Goal: Navigation & Orientation: Find specific page/section

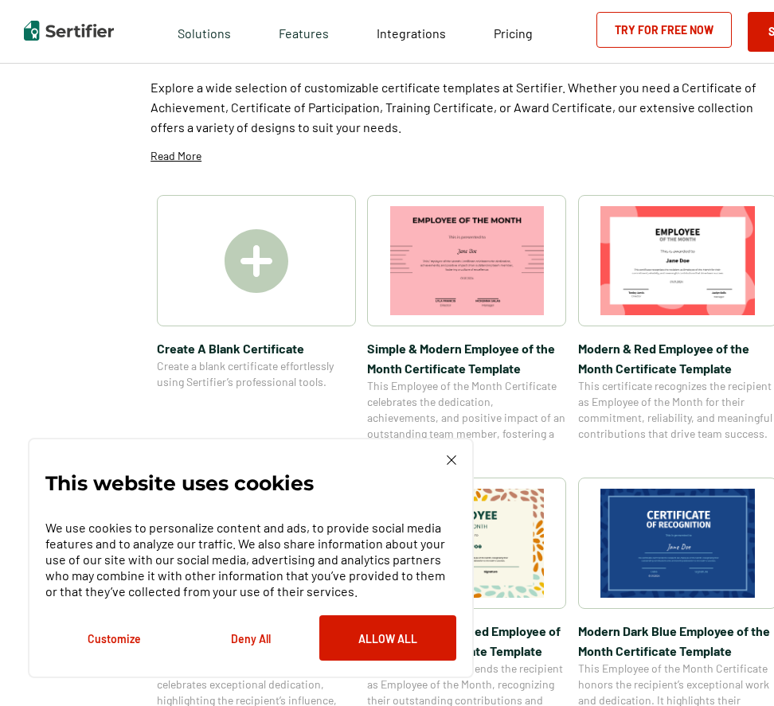
click at [447, 459] on img at bounding box center [452, 460] width 10 height 10
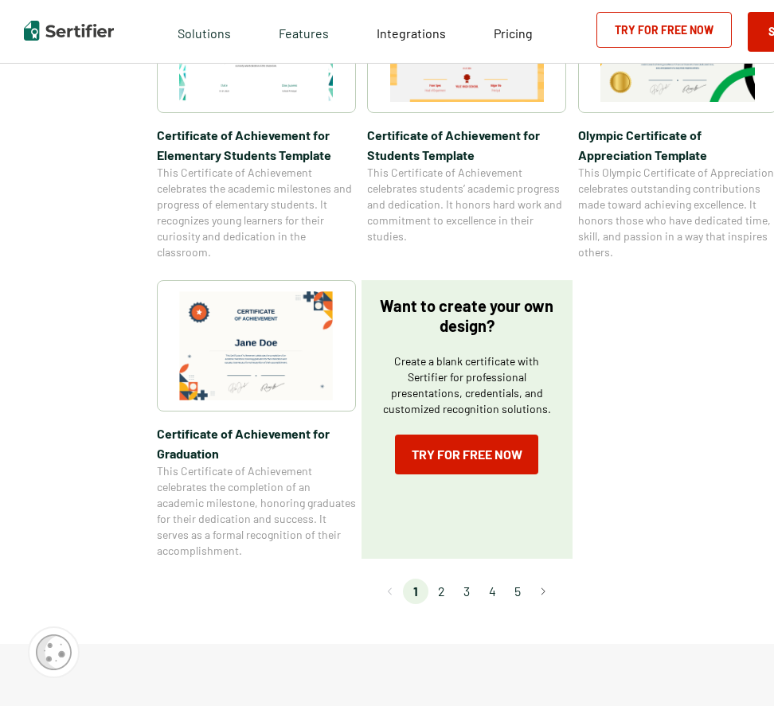
scroll to position [1212, 0]
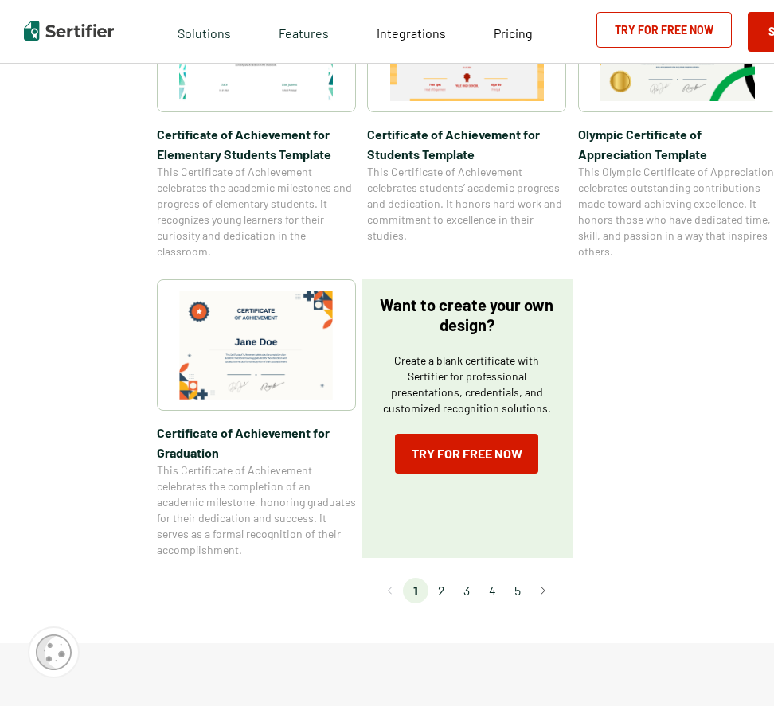
click at [434, 583] on li "2" at bounding box center [440, 590] width 25 height 25
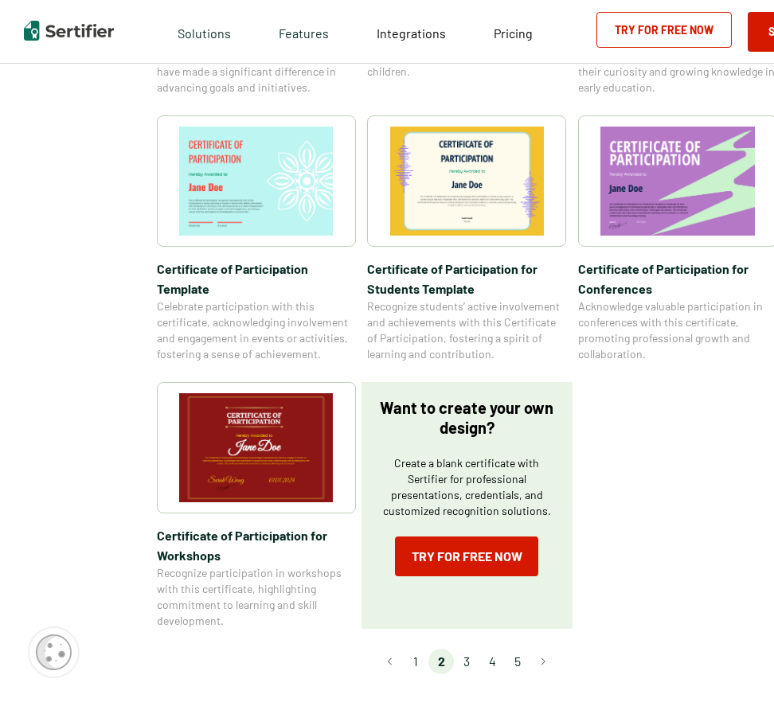
scroll to position [1184, 0]
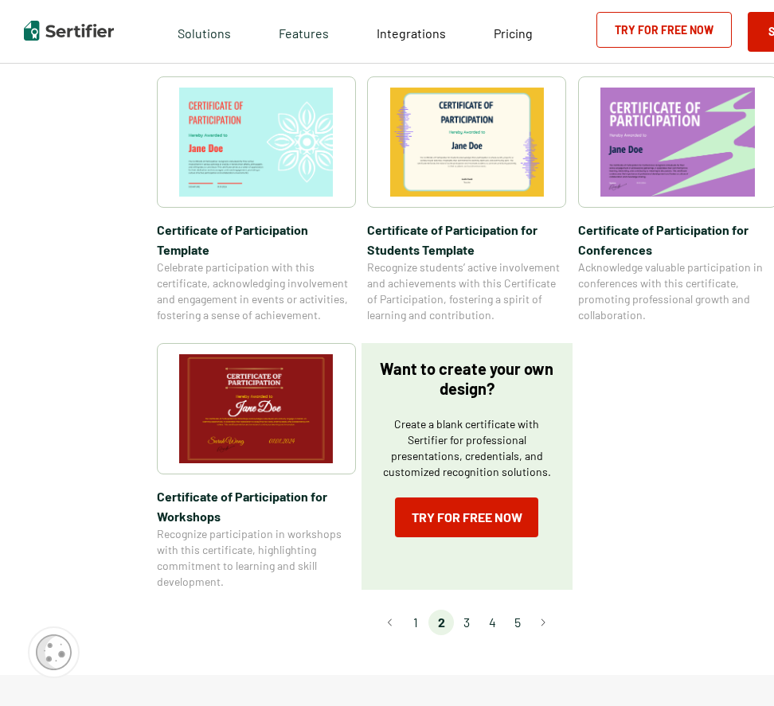
click at [466, 610] on li "3" at bounding box center [466, 622] width 25 height 25
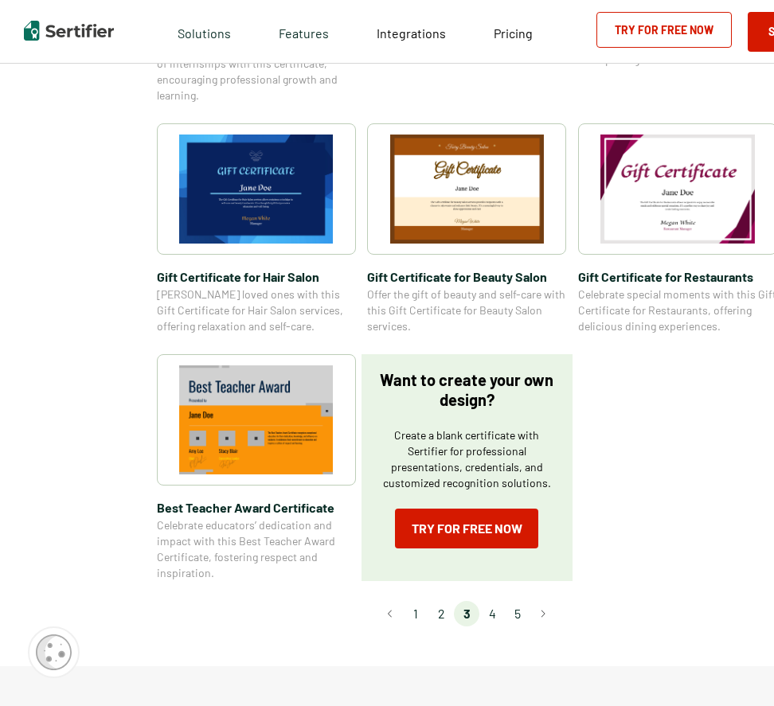
scroll to position [991, 0]
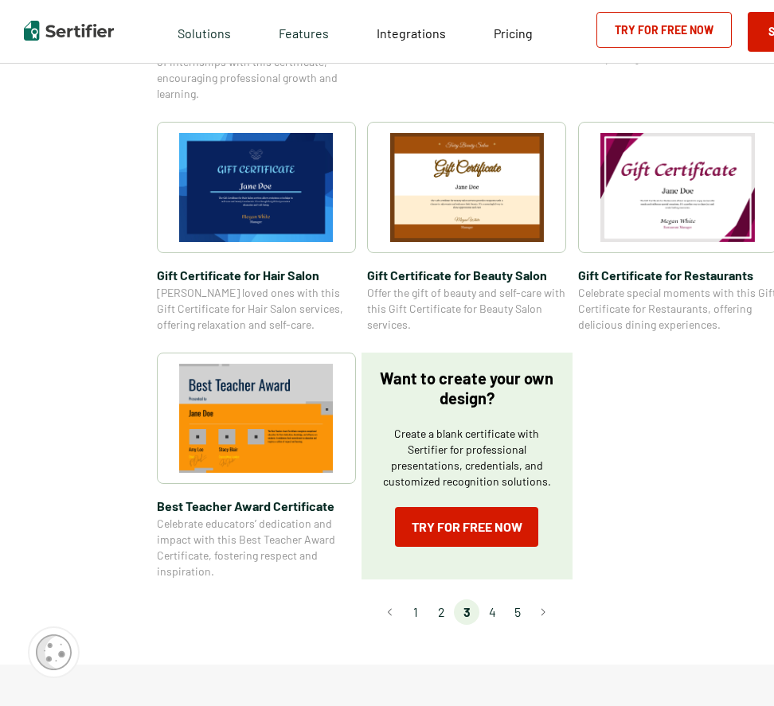
click at [491, 611] on li "4" at bounding box center [491, 611] width 25 height 25
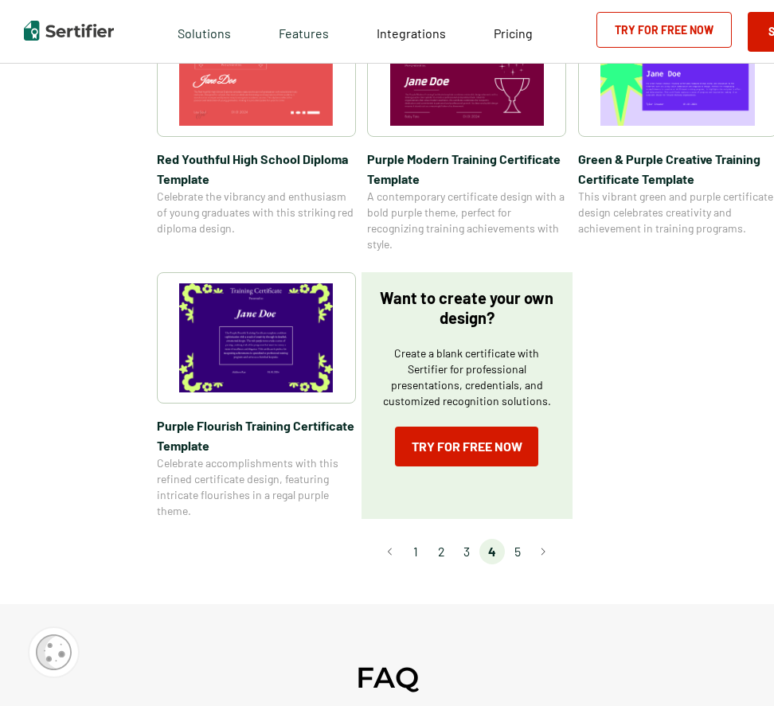
scroll to position [1104, 0]
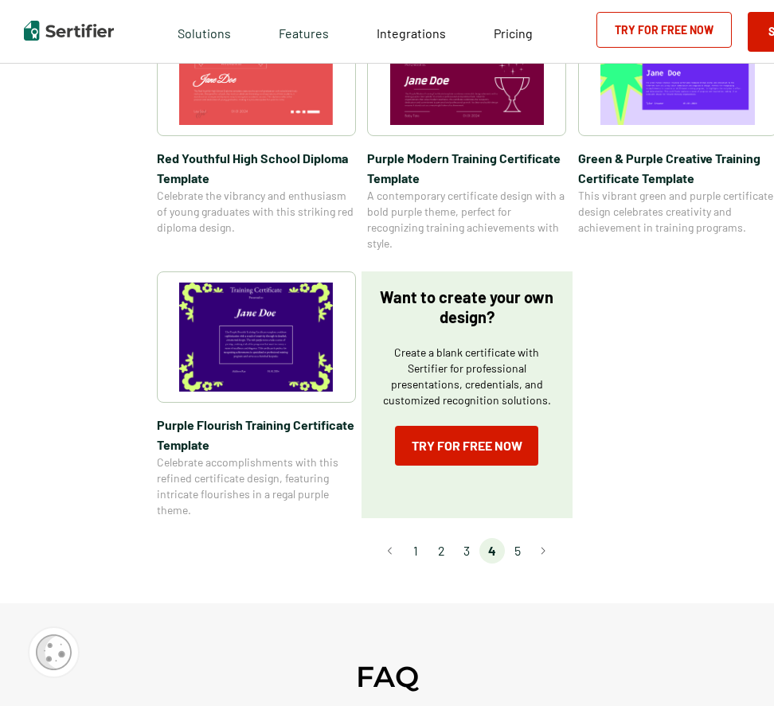
click at [520, 547] on li "5" at bounding box center [517, 550] width 25 height 25
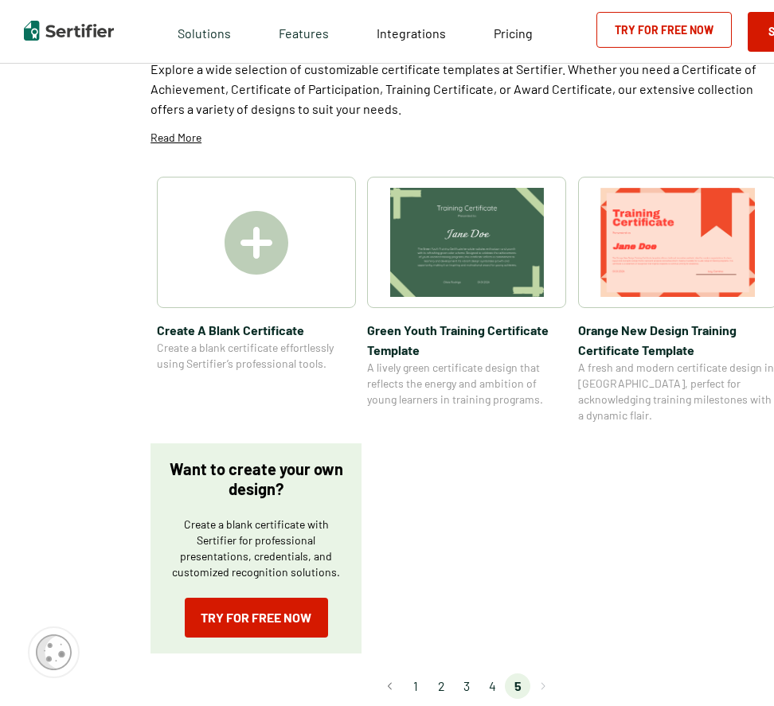
scroll to position [154, 0]
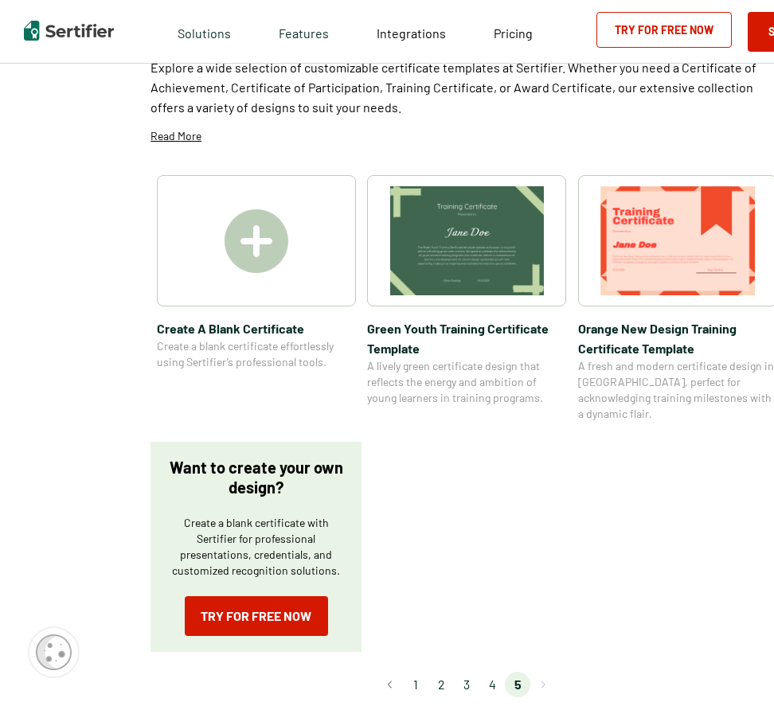
click at [207, 233] on div at bounding box center [256, 240] width 199 height 131
